Goal: Task Accomplishment & Management: Complete application form

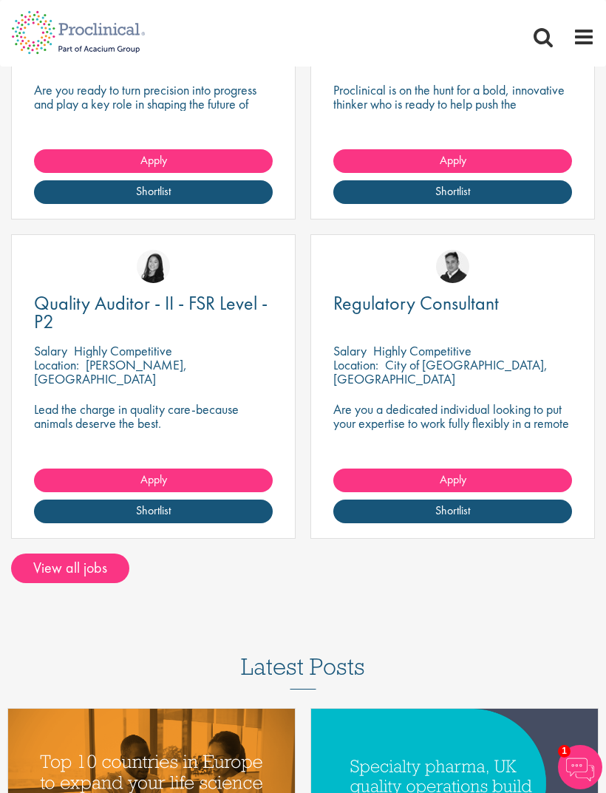
scroll to position [1934, 0]
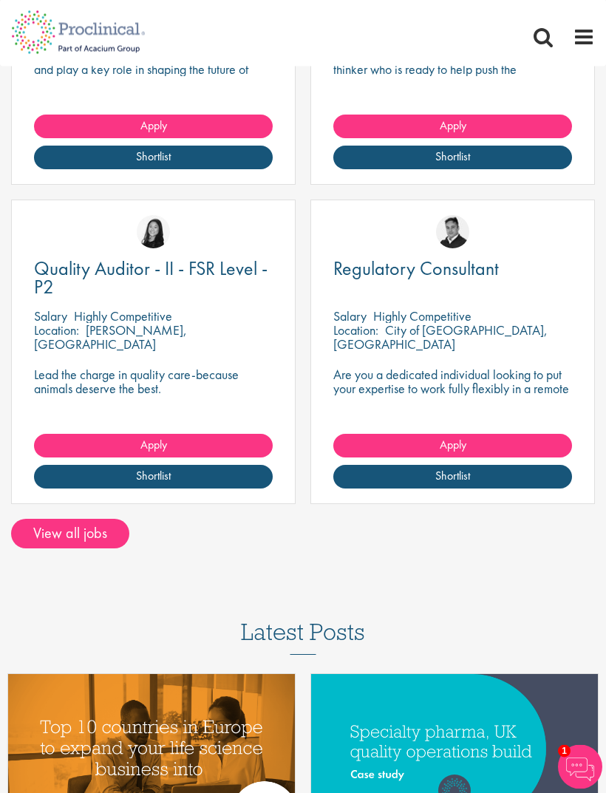
click at [103, 541] on link "View all jobs" at bounding box center [70, 535] width 118 height 30
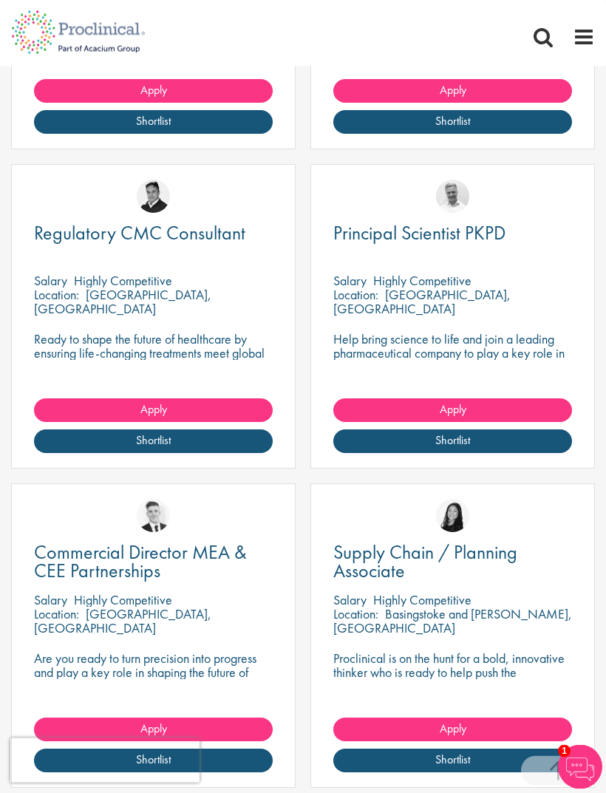
scroll to position [1105, 0]
click at [511, 408] on link "Apply" at bounding box center [452, 411] width 239 height 24
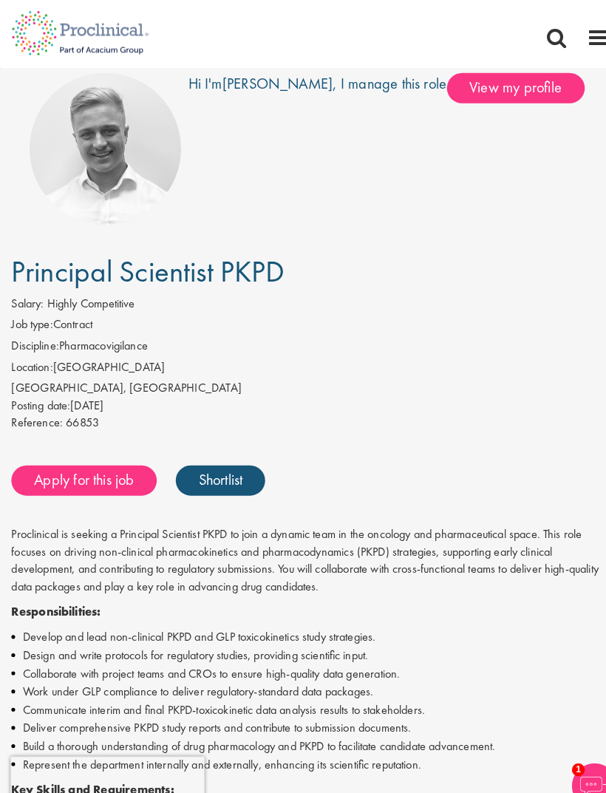
scroll to position [39, 0]
click at [485, 86] on span "View my profile" at bounding box center [503, 86] width 135 height 30
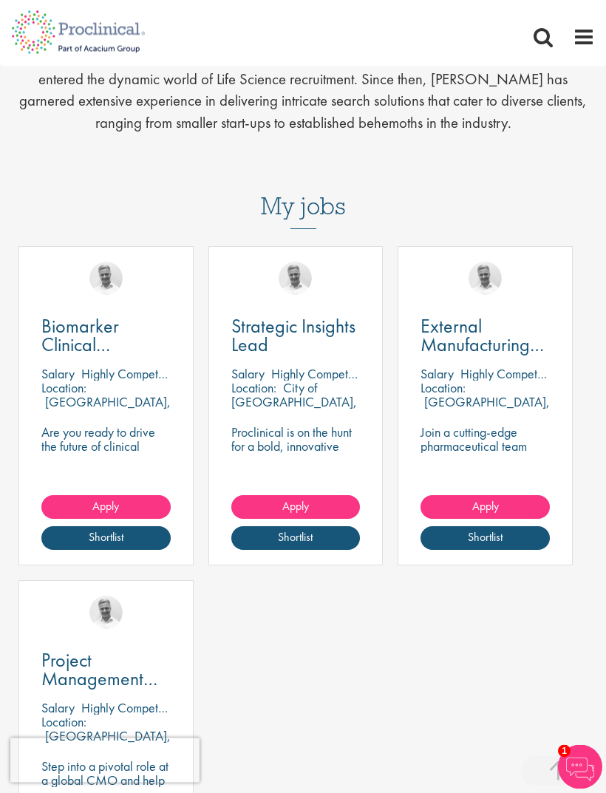
scroll to position [930, 0]
click at [131, 507] on link "Apply" at bounding box center [105, 507] width 129 height 24
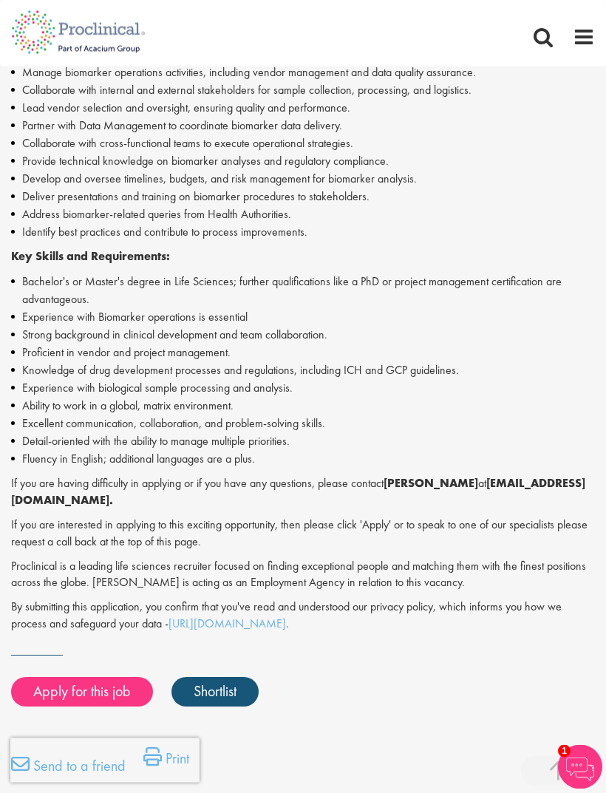
scroll to position [672, 0]
click at [92, 679] on link "Apply for this job" at bounding box center [82, 692] width 142 height 30
